Goal: Find specific page/section: Locate a particular part of the current website

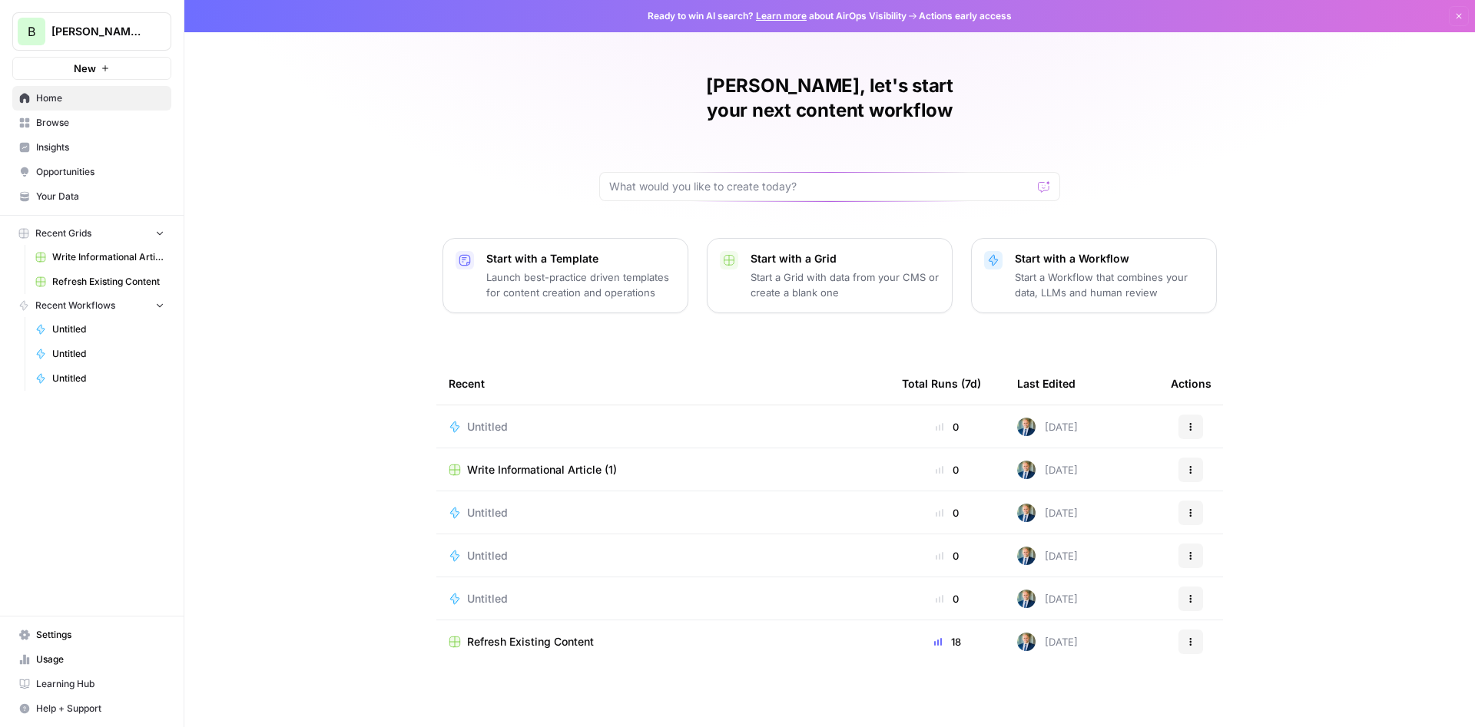
click at [71, 176] on span "Opportunities" at bounding box center [100, 172] width 128 height 14
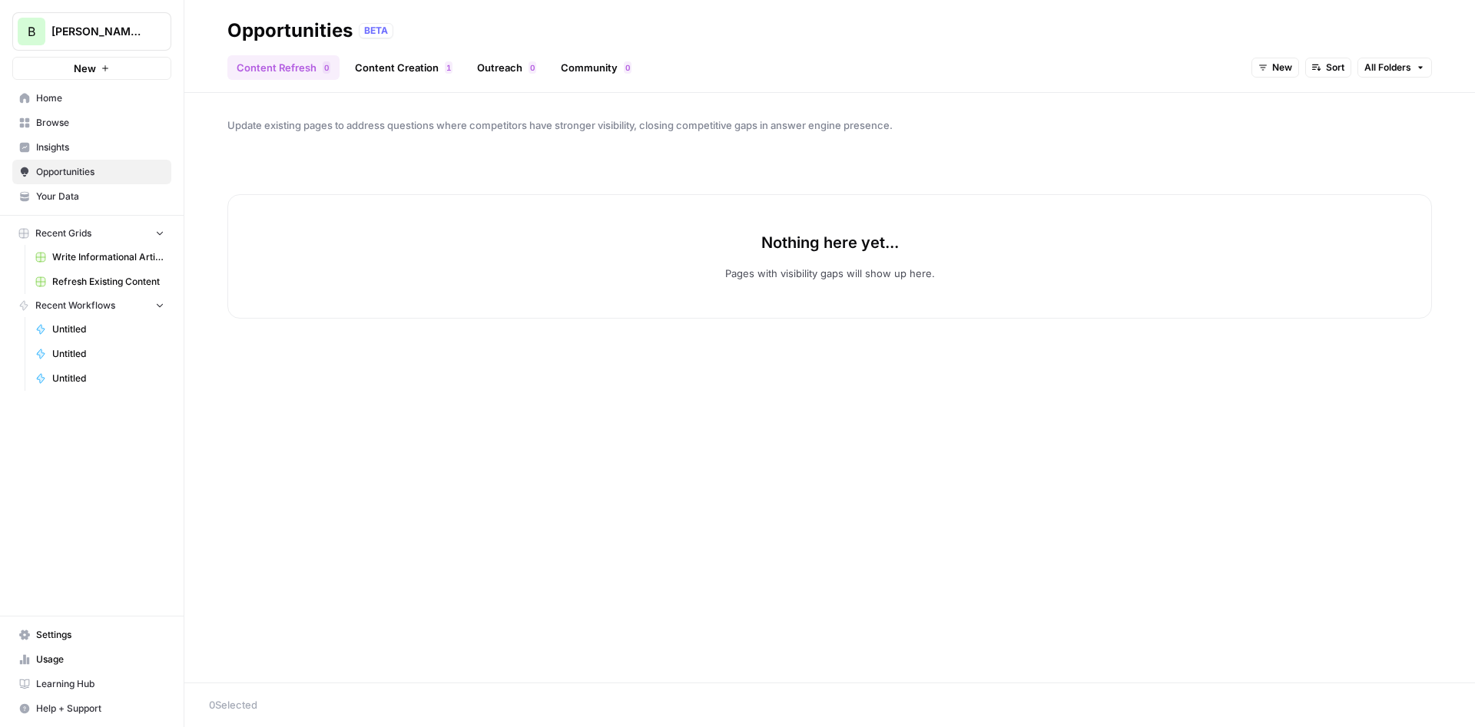
click at [412, 65] on link "Content Creation 1" at bounding box center [404, 67] width 116 height 25
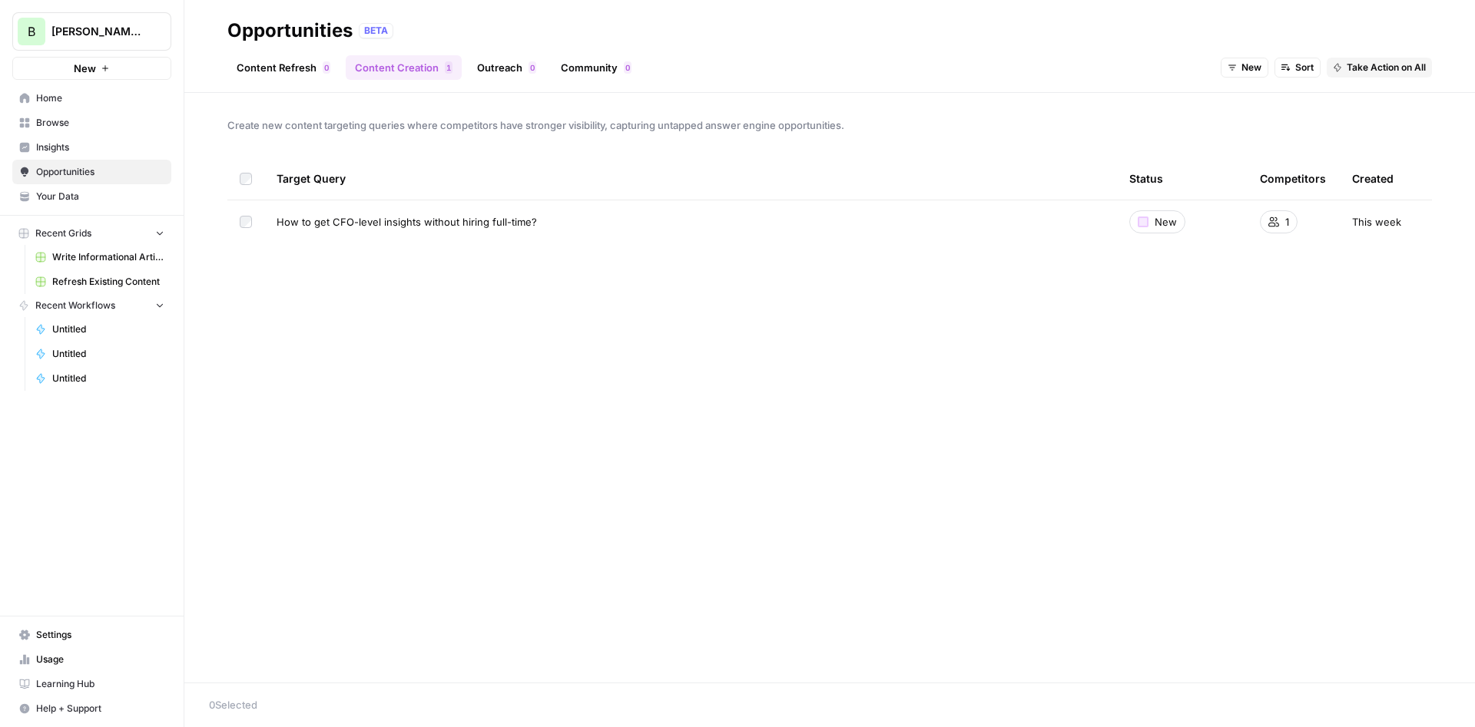
click at [270, 54] on div "Content Refresh 0 Content Creation 1 Outreach 0 Community 0 New Sort Take Actio…" at bounding box center [829, 61] width 1204 height 37
click at [272, 67] on link "Content Refresh 0" at bounding box center [283, 67] width 112 height 25
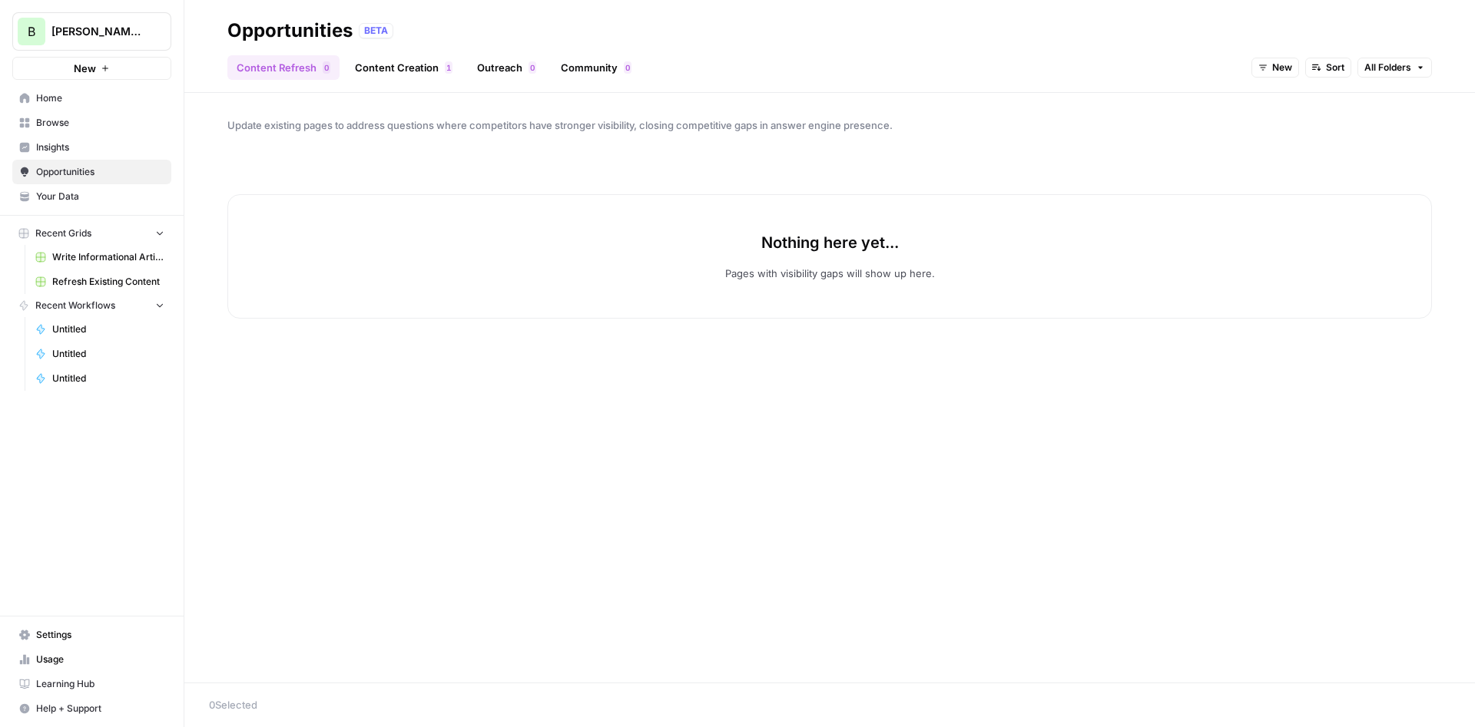
click at [82, 147] on span "Insights" at bounding box center [100, 148] width 128 height 14
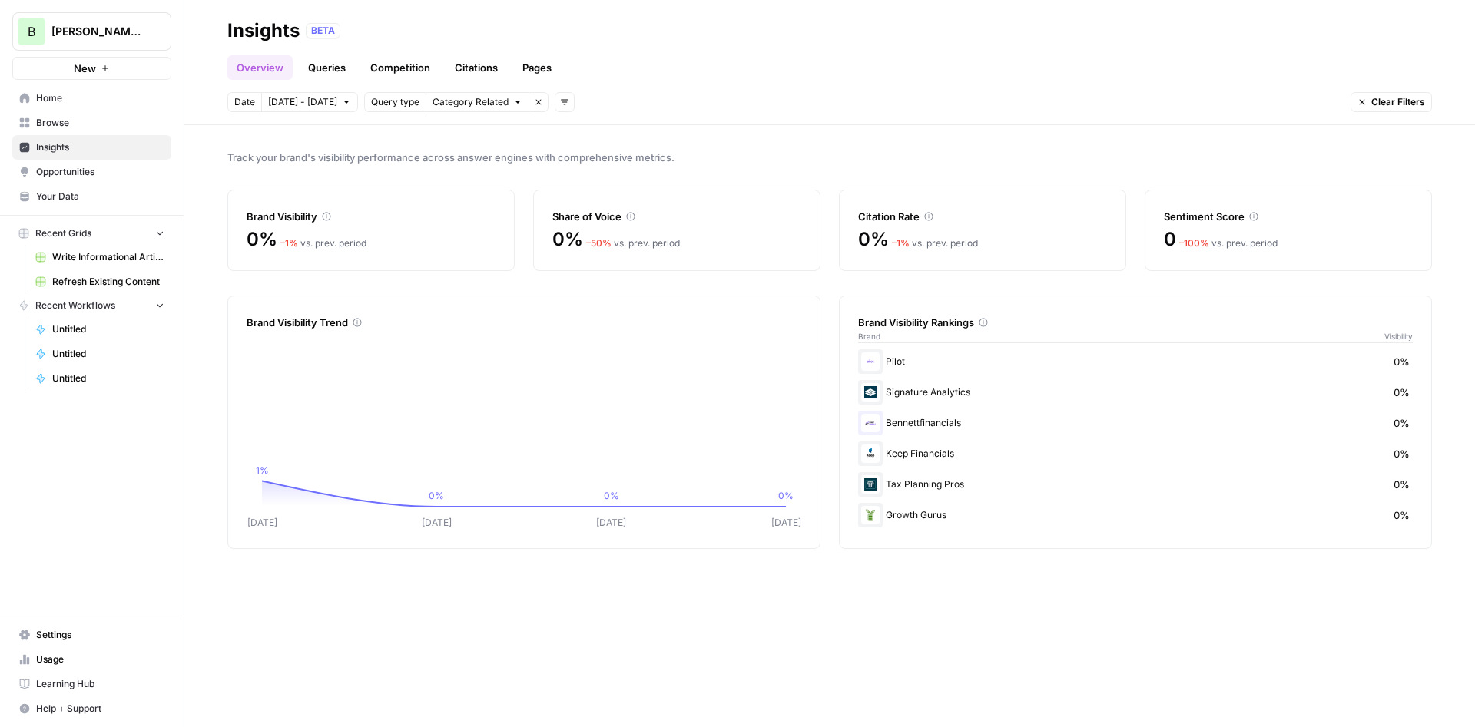
click at [547, 62] on link "Pages" at bounding box center [537, 67] width 48 height 25
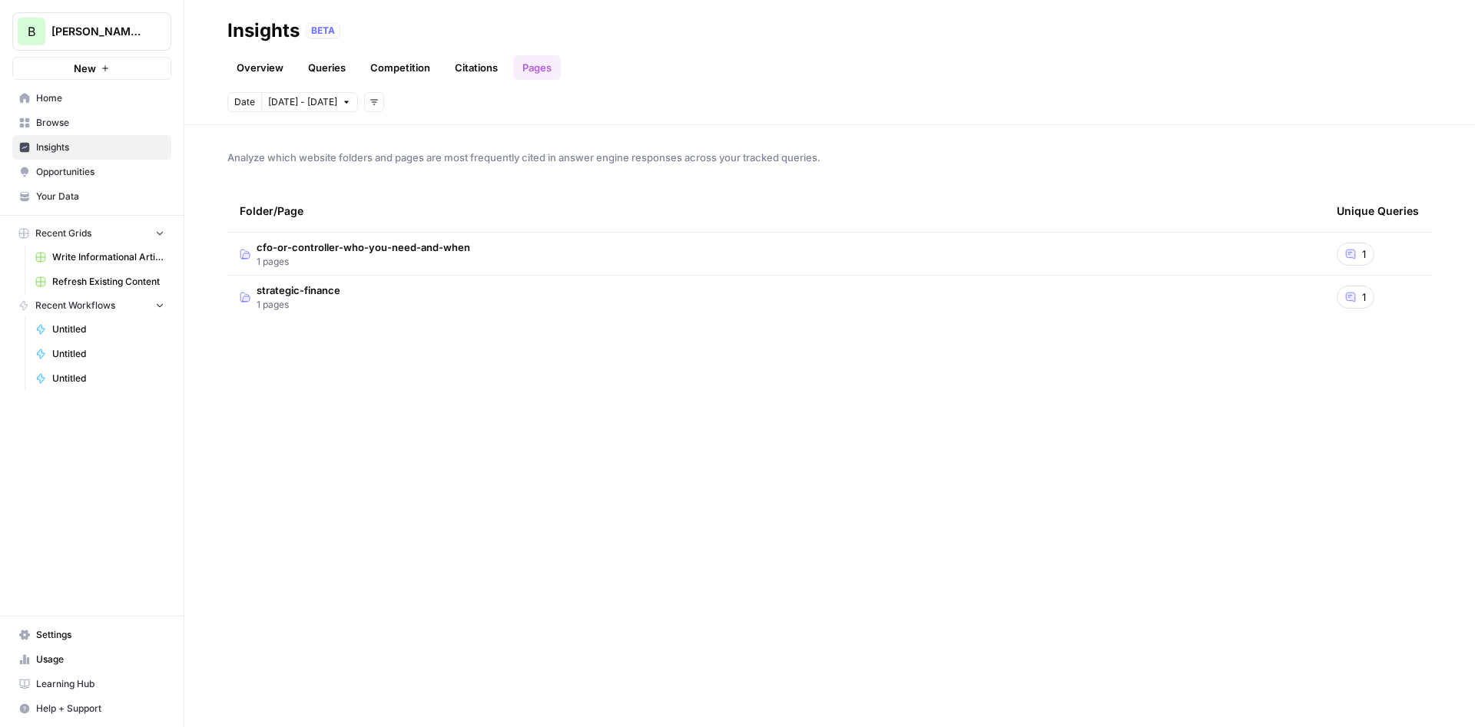
click at [401, 69] on link "Competition" at bounding box center [400, 67] width 78 height 25
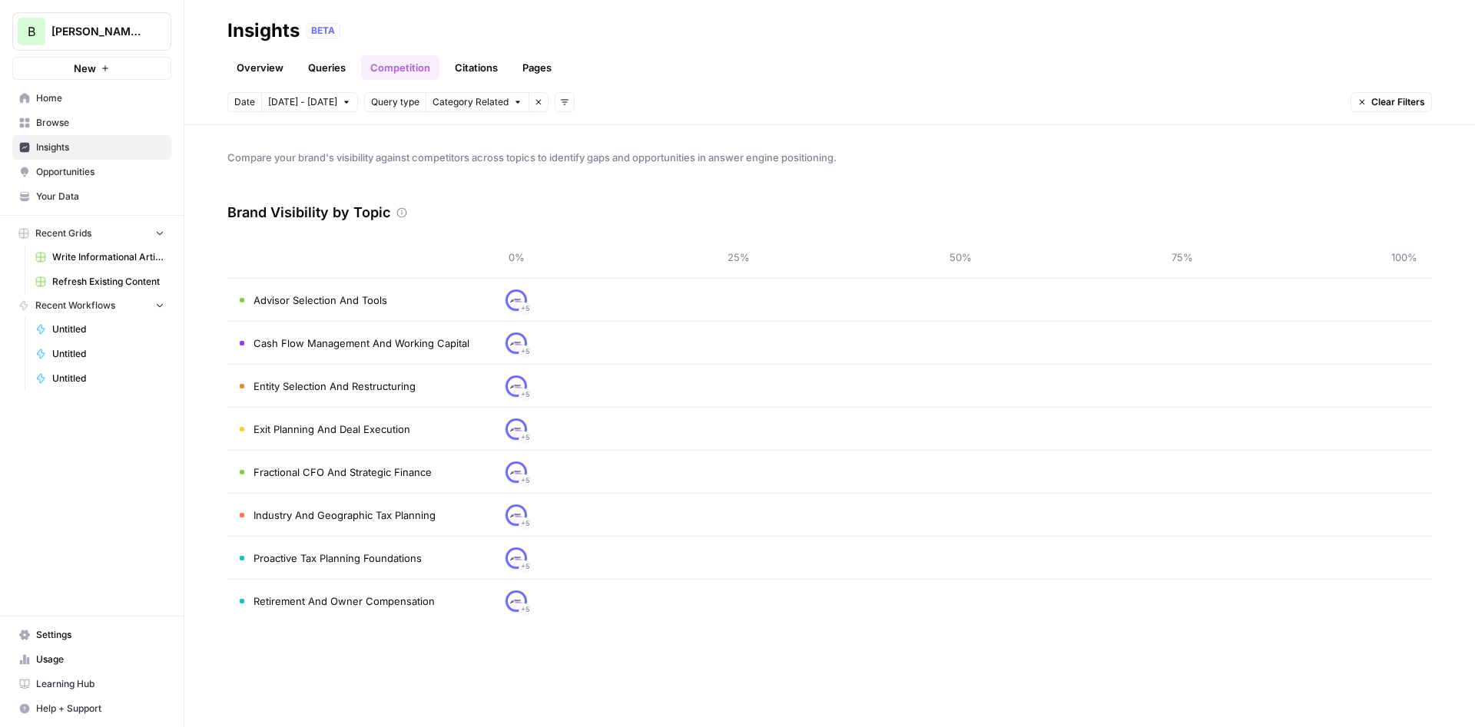
click at [378, 70] on link "Competition" at bounding box center [400, 67] width 78 height 25
click at [337, 63] on link "Queries" at bounding box center [327, 67] width 56 height 25
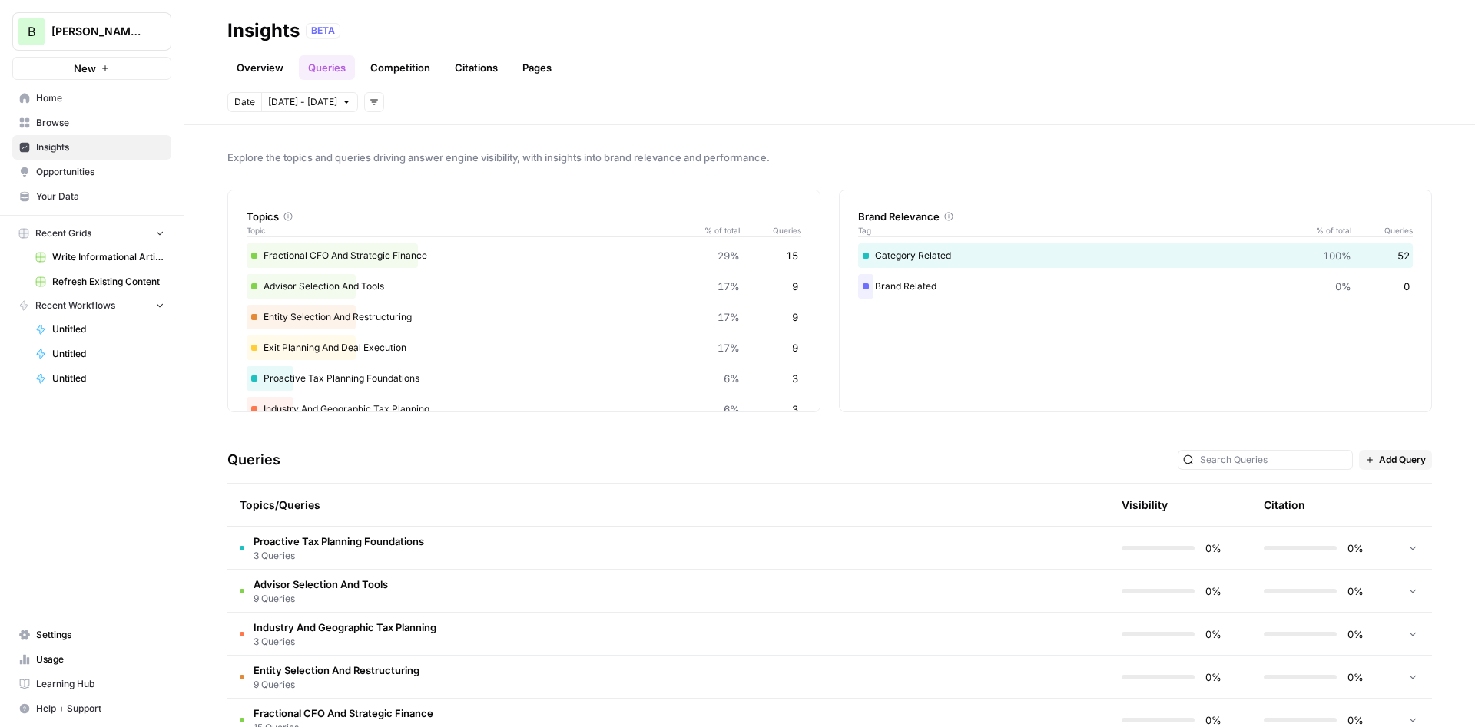
click at [269, 70] on link "Overview" at bounding box center [259, 67] width 65 height 25
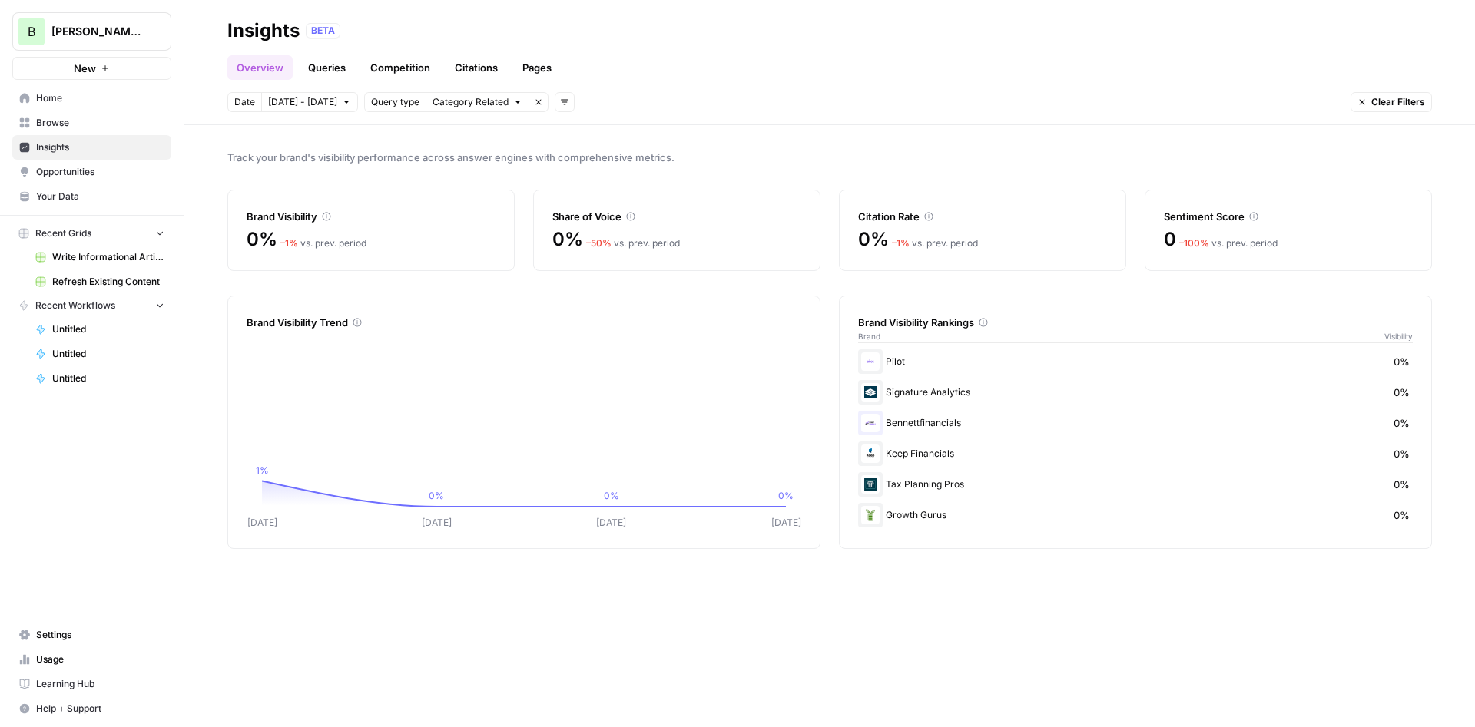
drag, startPoint x: 911, startPoint y: 510, endPoint x: 879, endPoint y: 510, distance: 31.5
click at [879, 510] on div "Growth Gurus 0%" at bounding box center [1135, 515] width 554 height 25
click at [1256, 526] on div "Growth Gurus 0%" at bounding box center [1135, 515] width 554 height 25
click at [68, 175] on span "Opportunities" at bounding box center [100, 172] width 128 height 14
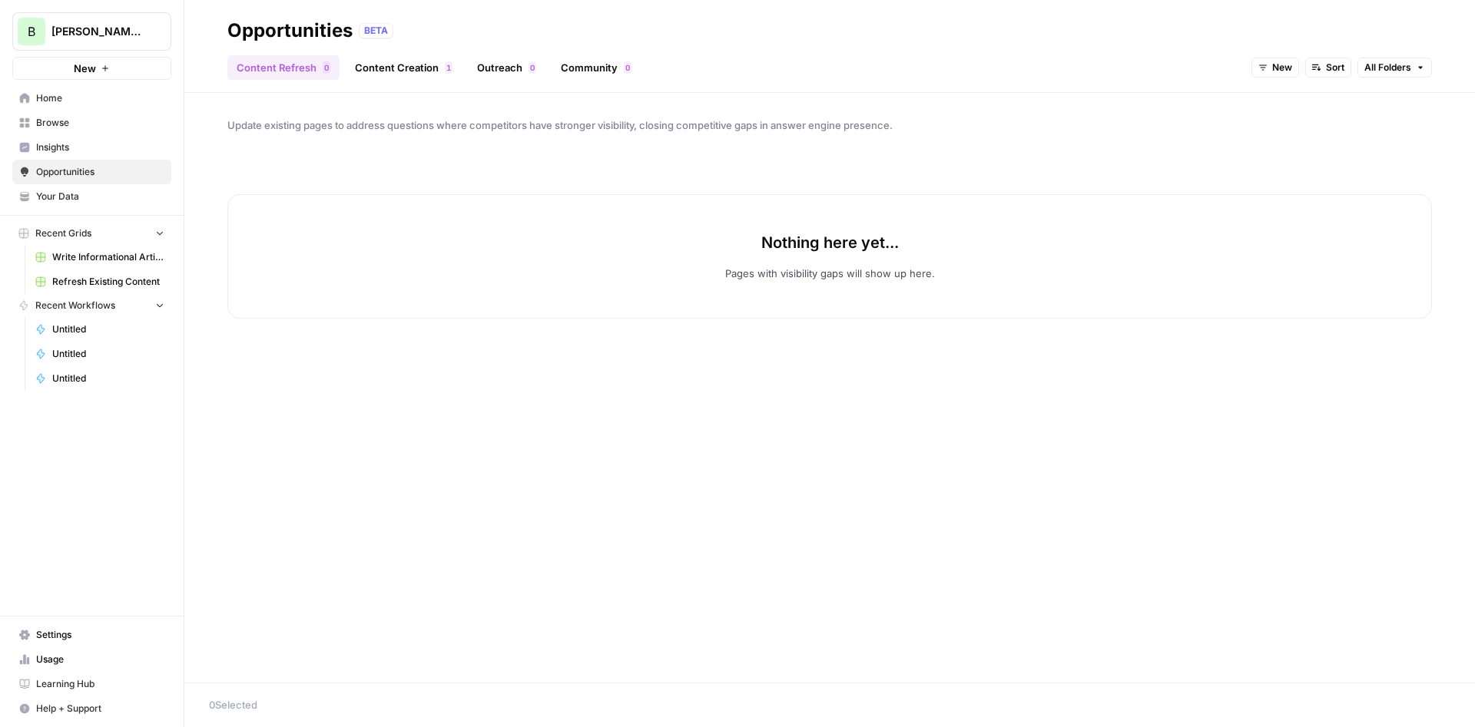
click at [415, 72] on link "Content Creation 1" at bounding box center [404, 67] width 116 height 25
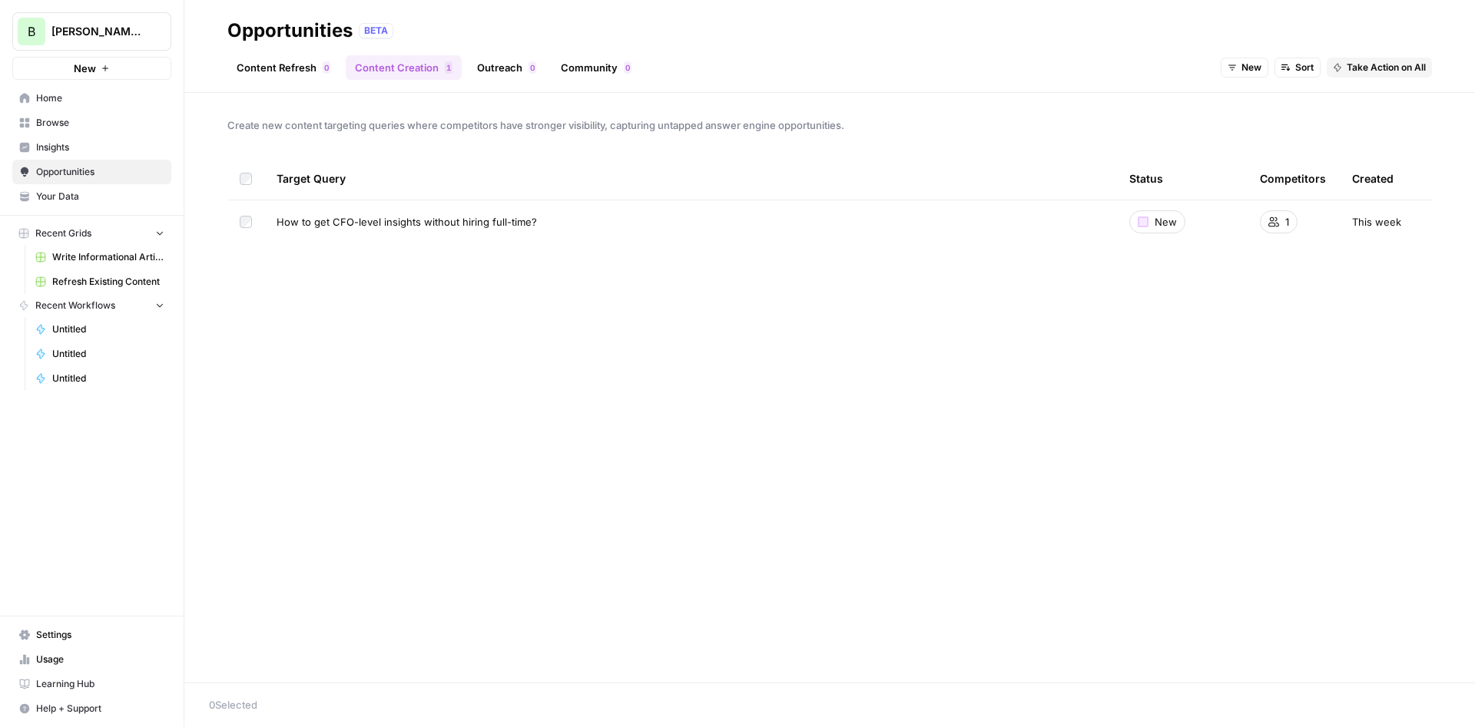
click at [1140, 222] on div at bounding box center [1142, 222] width 11 height 11
click at [1372, 223] on span "This week" at bounding box center [1376, 221] width 49 height 15
click at [330, 221] on span "How to get CFO-level insights without hiring full-time?" at bounding box center [406, 221] width 260 height 15
